Goal: Task Accomplishment & Management: Use online tool/utility

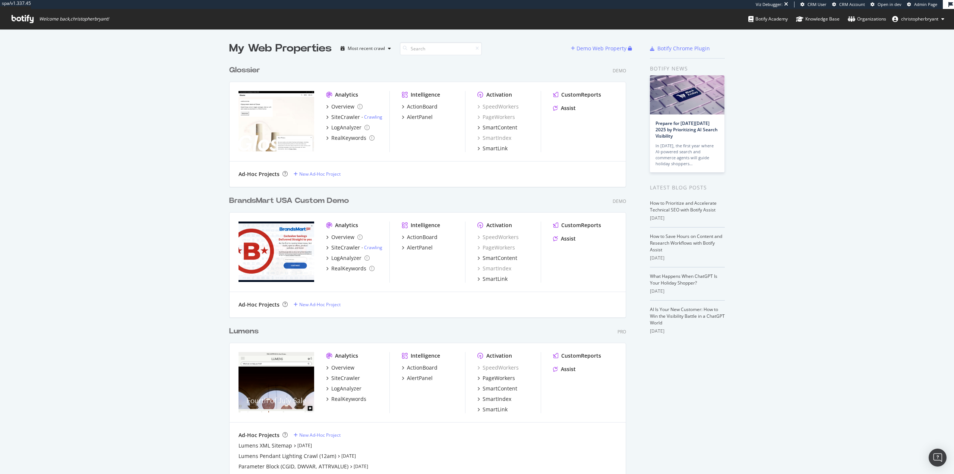
scroll to position [468, 943]
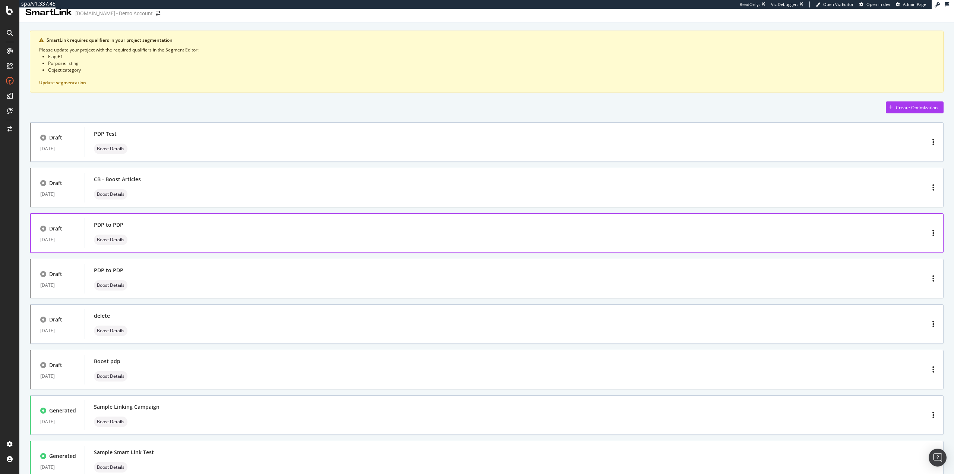
scroll to position [41, 0]
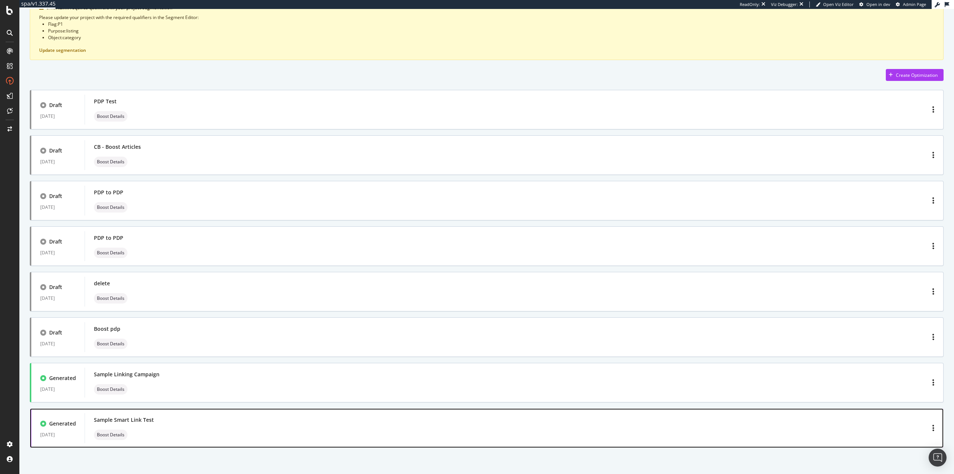
click at [200, 422] on div "Sample Smart Link Test Boost Details" at bounding box center [514, 428] width 840 height 24
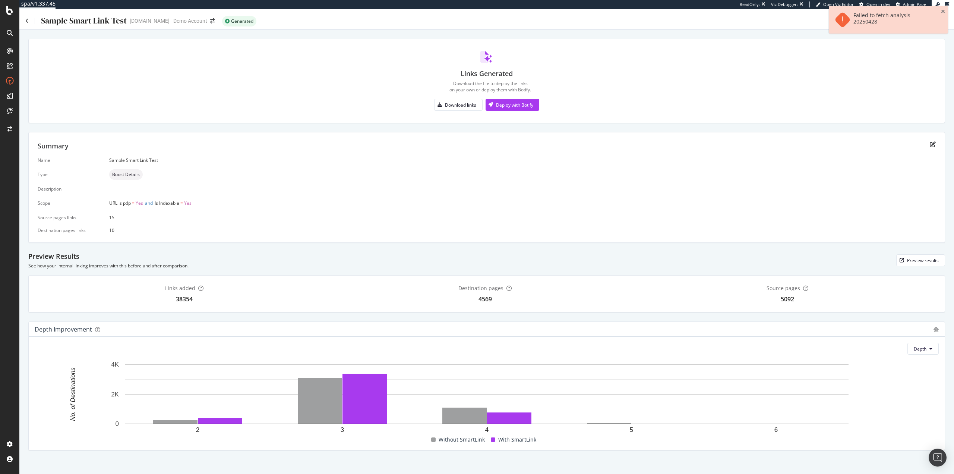
click at [946, 11] on div "Failed to fetch analysis 20250428" at bounding box center [888, 20] width 119 height 28
click at [943, 10] on icon "close toast" at bounding box center [943, 11] width 4 height 5
click at [924, 261] on div "Preview results" at bounding box center [923, 260] width 32 height 6
click at [934, 143] on icon "edit" at bounding box center [933, 144] width 6 height 6
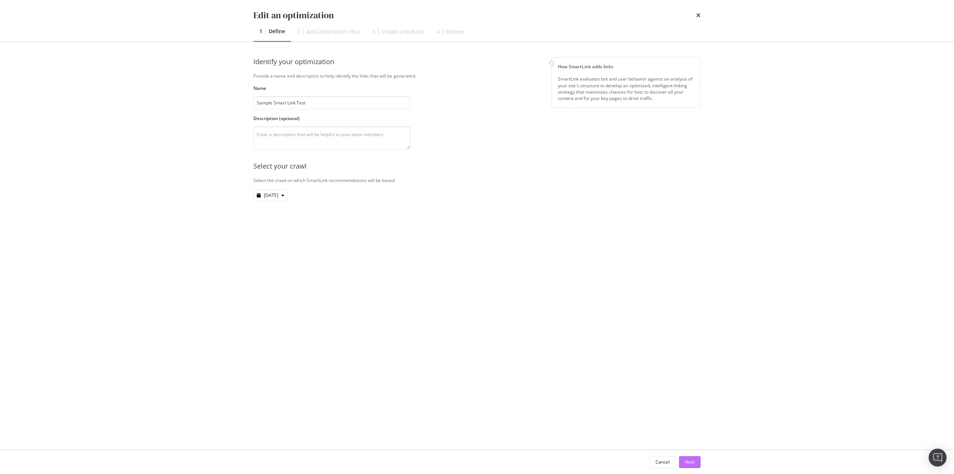
click at [689, 463] on div "Next" at bounding box center [690, 461] width 10 height 6
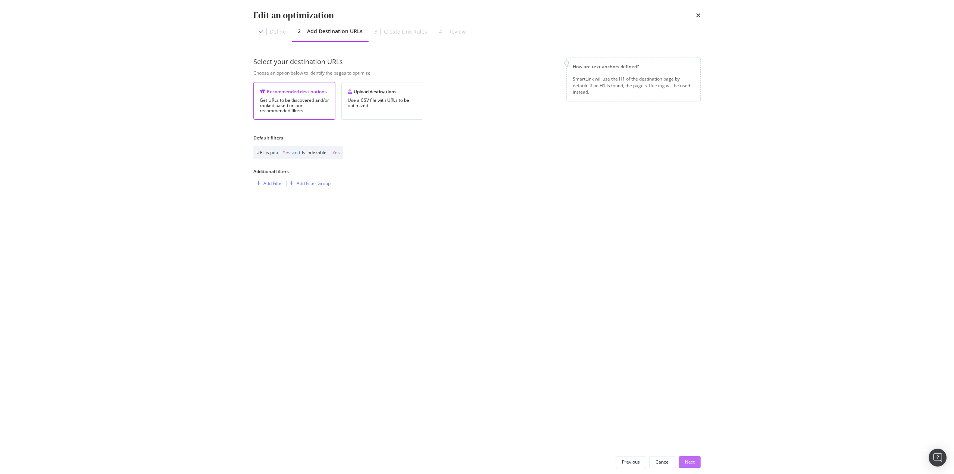
click at [687, 464] on div "Next" at bounding box center [690, 461] width 10 height 6
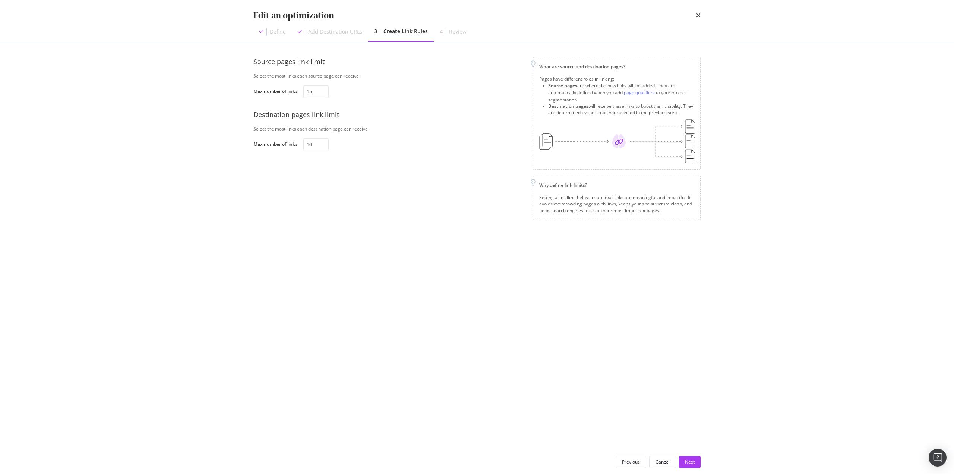
click at [698, 15] on icon "times" at bounding box center [698, 15] width 4 height 6
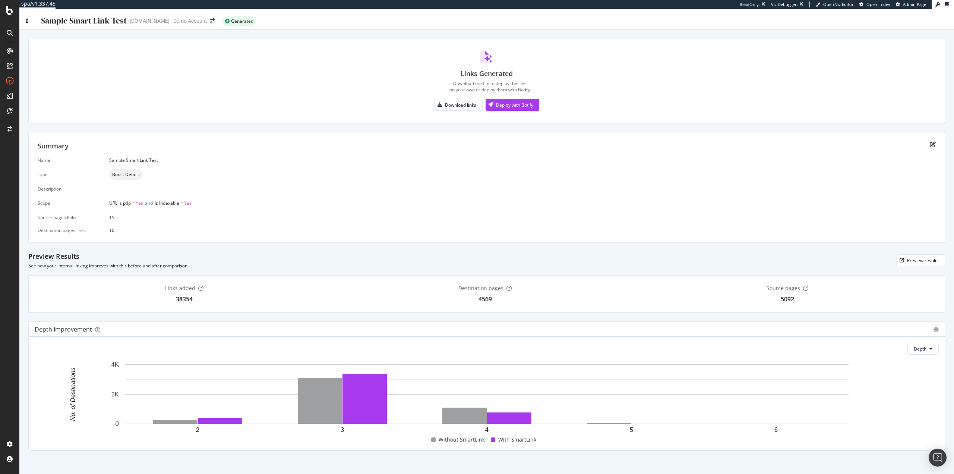
click at [28, 22] on icon at bounding box center [26, 20] width 3 height 5
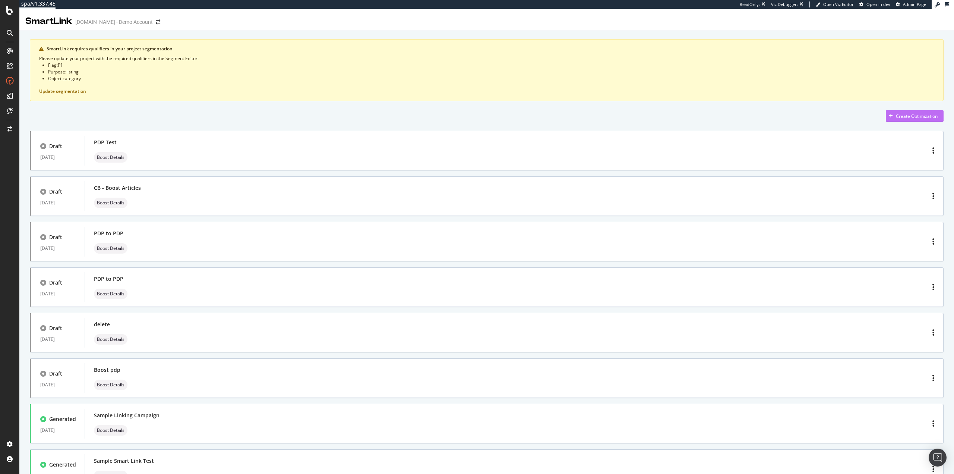
click at [910, 114] on div "Create Optimization" at bounding box center [917, 116] width 42 height 6
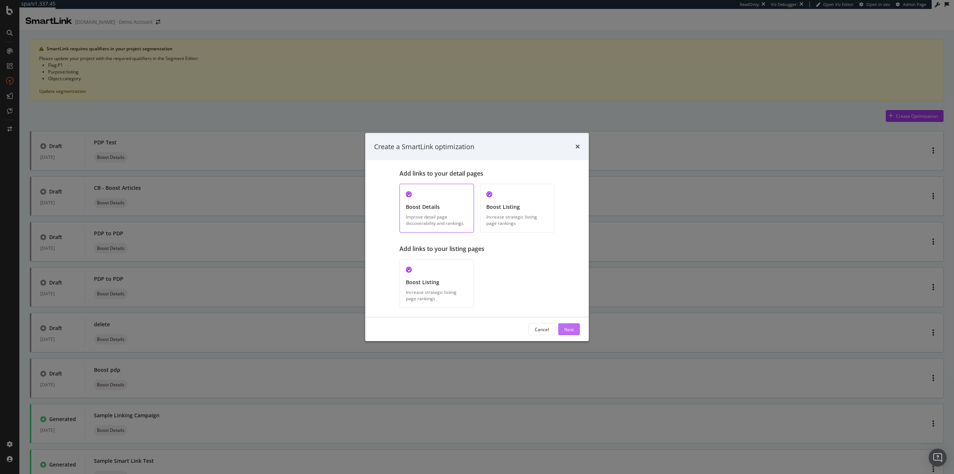
click at [569, 328] on div "Next" at bounding box center [569, 329] width 10 height 6
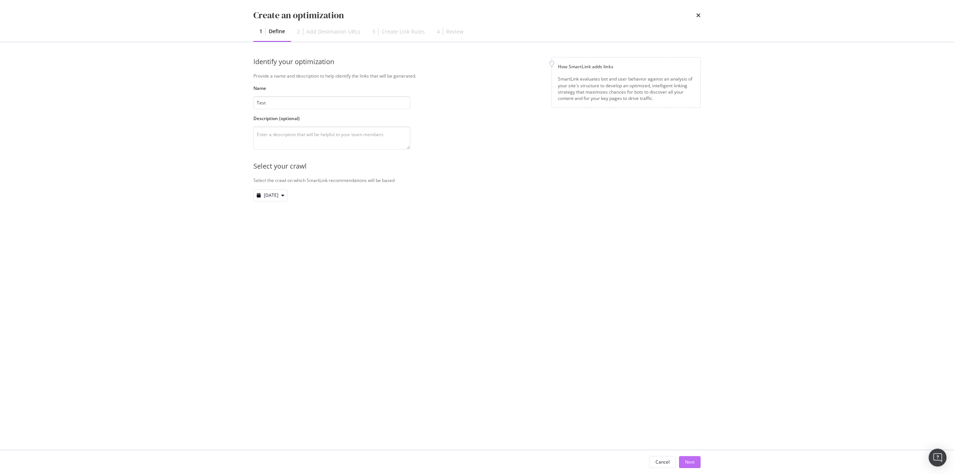
type input "Test"
click at [688, 461] on div "Next" at bounding box center [690, 461] width 10 height 6
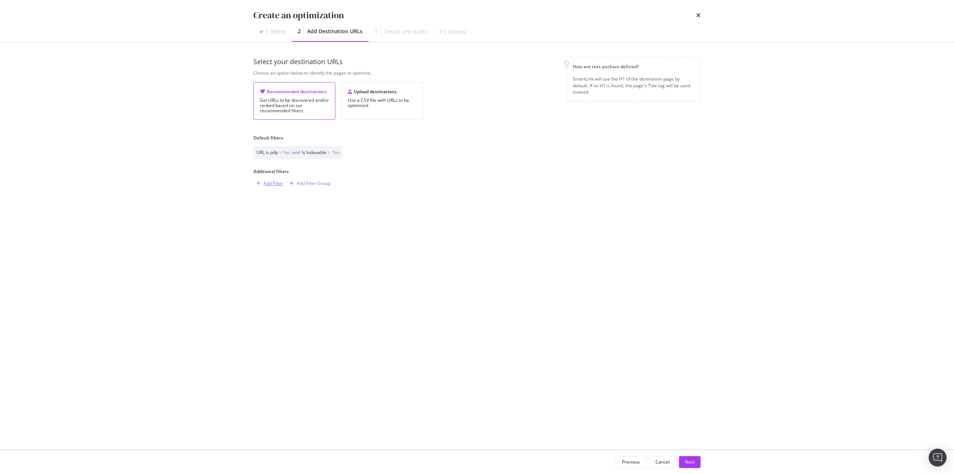
click at [266, 184] on div "Add Filter" at bounding box center [273, 183] width 20 height 6
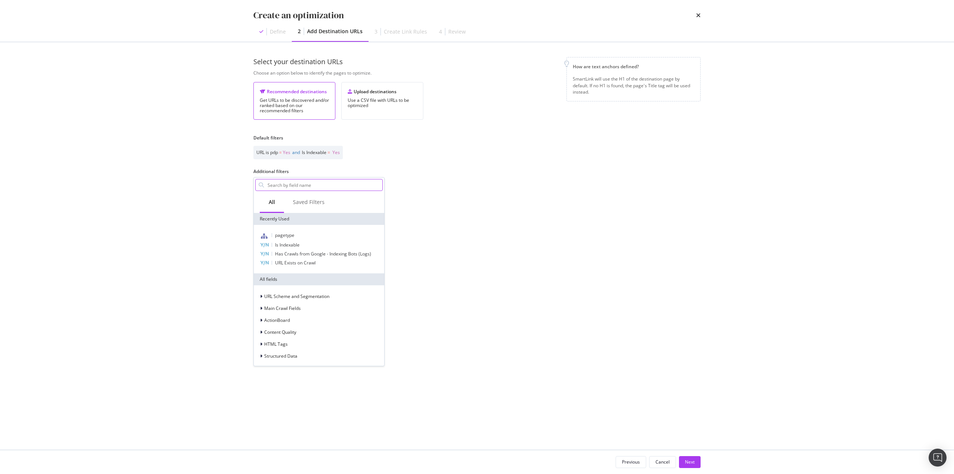
click at [287, 186] on input "Default filters" at bounding box center [325, 184] width 116 height 11
type input "s"
click at [315, 245] on div "Is Indexable" at bounding box center [318, 244] width 127 height 9
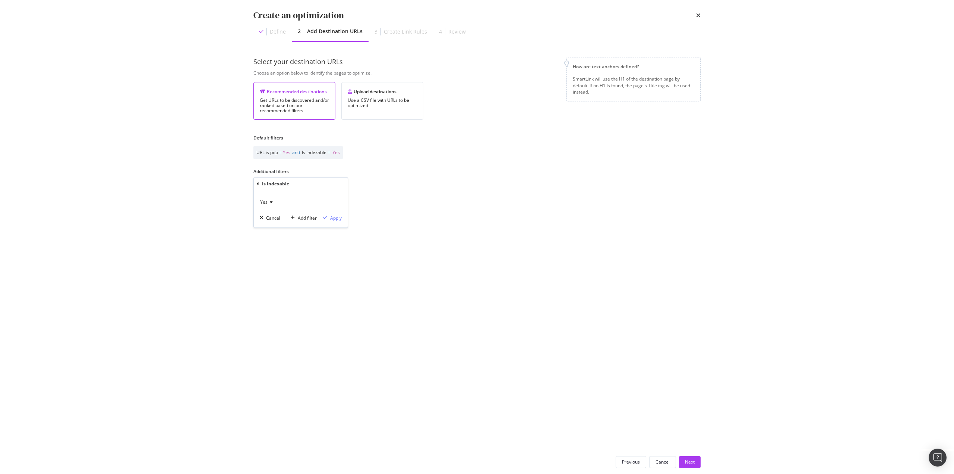
click at [462, 244] on div "Select your destination URLs Choose an option below to identify the pages to op…" at bounding box center [476, 246] width 447 height 378
click at [265, 181] on div "Add Filter" at bounding box center [273, 183] width 20 height 6
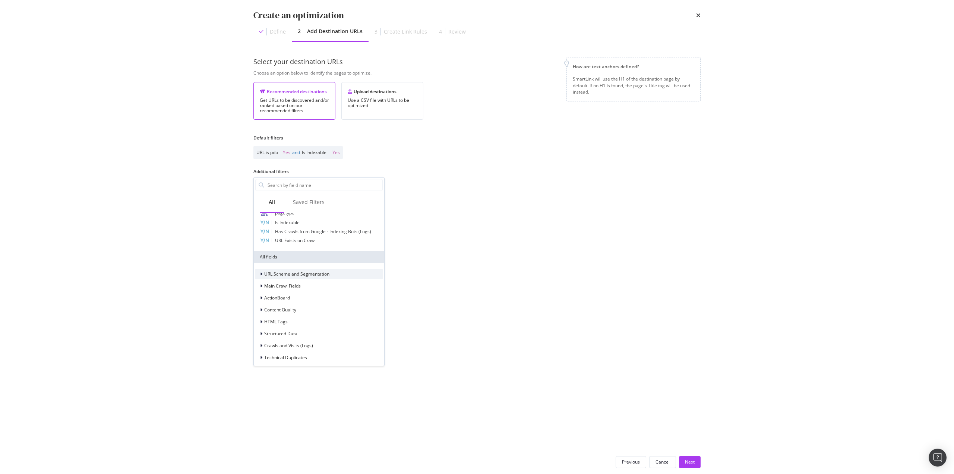
click at [317, 274] on span "URL Scheme and Segmentation" at bounding box center [296, 274] width 65 height 6
click at [295, 331] on span "Structured Data" at bounding box center [280, 333] width 33 height 6
click at [290, 272] on div "News" at bounding box center [318, 269] width 127 height 10
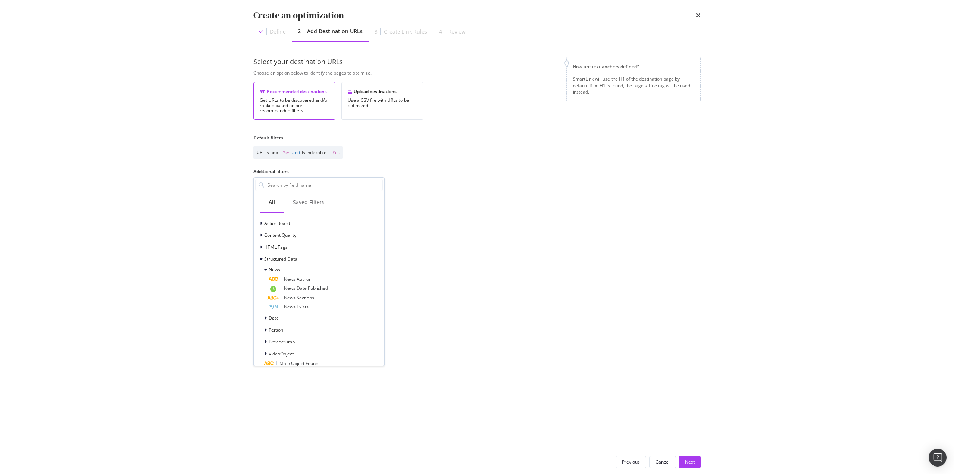
click at [466, 207] on div "Select your destination URLs Choose an option below to identify the pages to op…" at bounding box center [476, 246] width 447 height 378
click at [692, 463] on div "Next" at bounding box center [690, 461] width 10 height 6
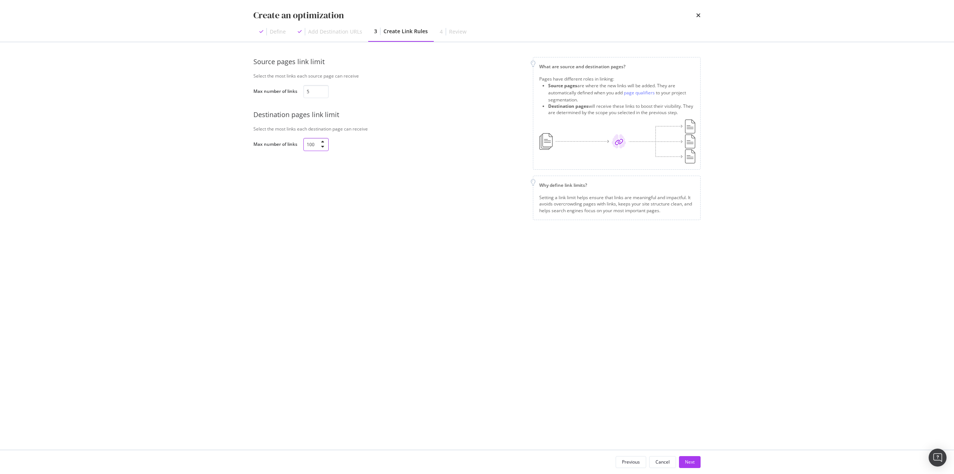
click at [312, 146] on input "100" at bounding box center [315, 144] width 25 height 13
click at [193, 146] on div "Create an optimization Define Add Destination URLs 3 Create Link Rules 4 Review…" at bounding box center [477, 237] width 954 height 474
click at [307, 148] on input "100" at bounding box center [315, 144] width 25 height 13
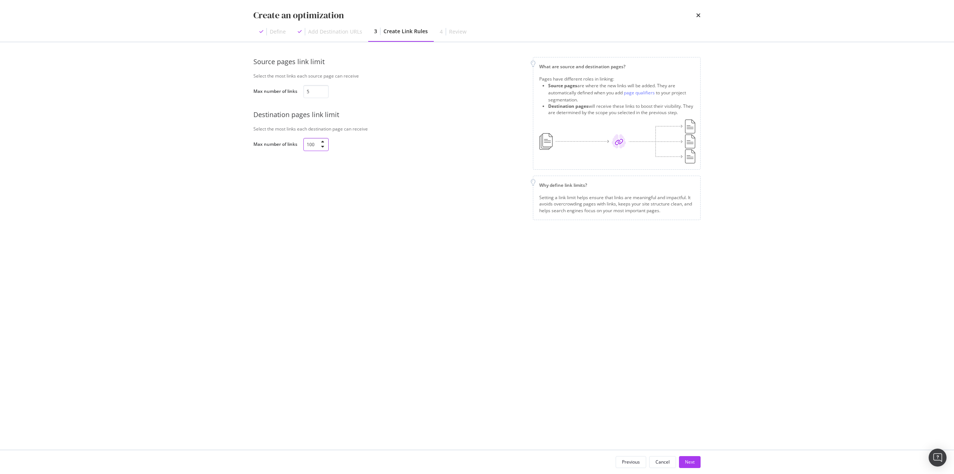
click at [307, 147] on input "100" at bounding box center [315, 144] width 25 height 13
type input "20"
click at [386, 238] on div "Source pages link limit Select the most links each source page can receive Max …" at bounding box center [476, 246] width 447 height 378
click at [684, 457] on button "Next" at bounding box center [690, 462] width 22 height 12
